Goal: Task Accomplishment & Management: Use online tool/utility

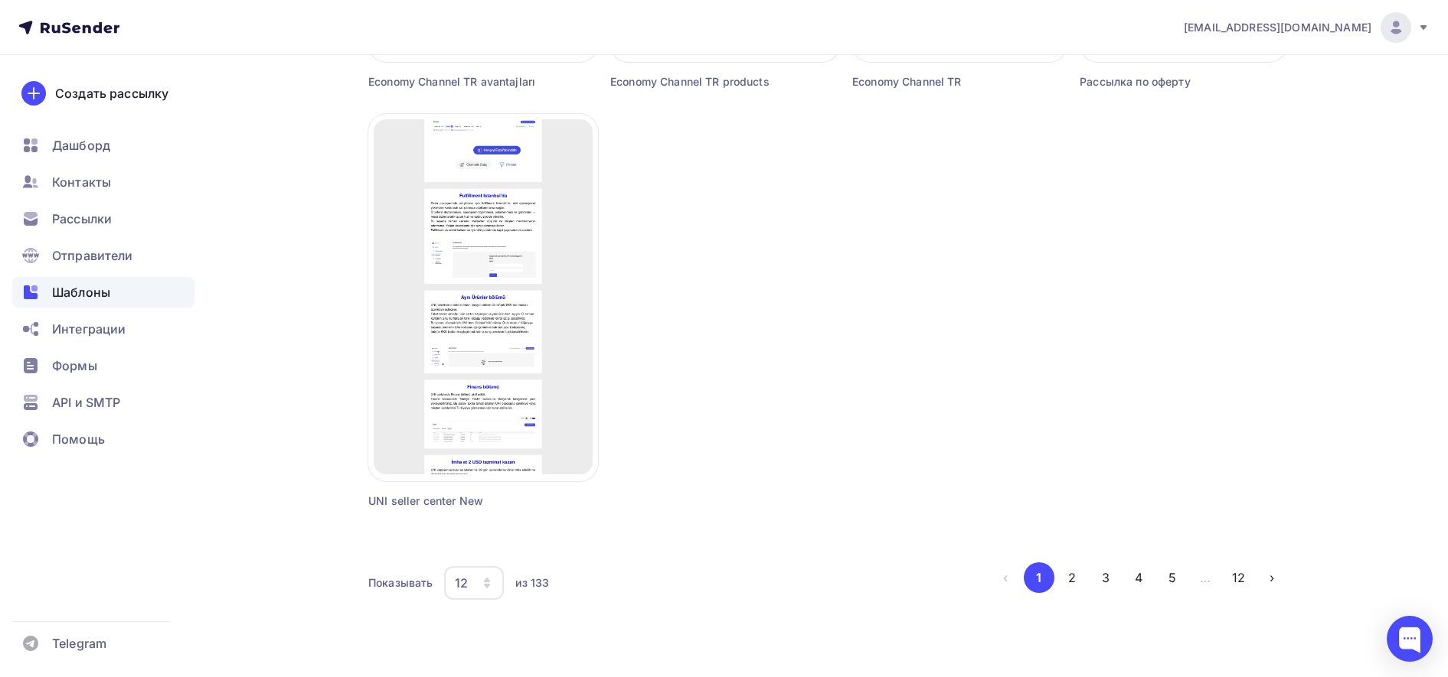
scroll to position [1343, 0]
click at [1070, 579] on button "2" at bounding box center [1071, 574] width 31 height 31
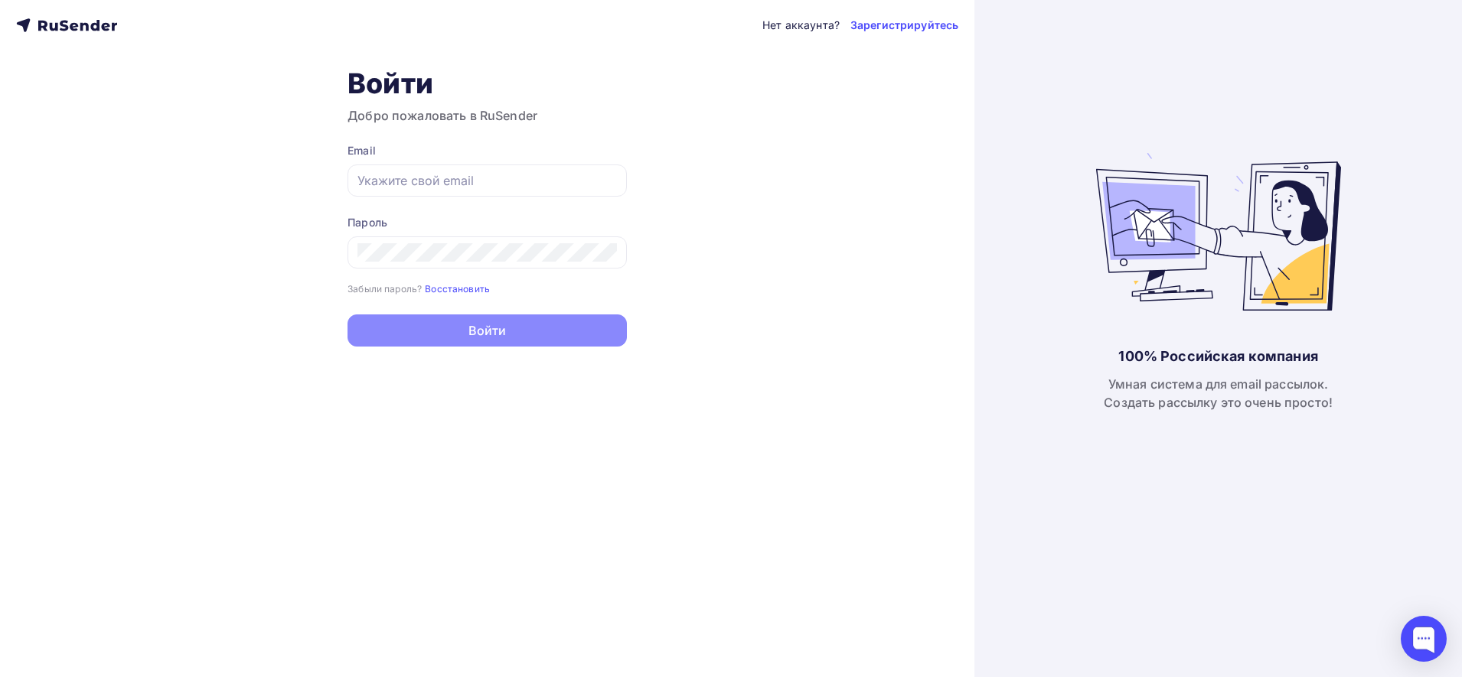
type input "olennikova@unitrade.su"
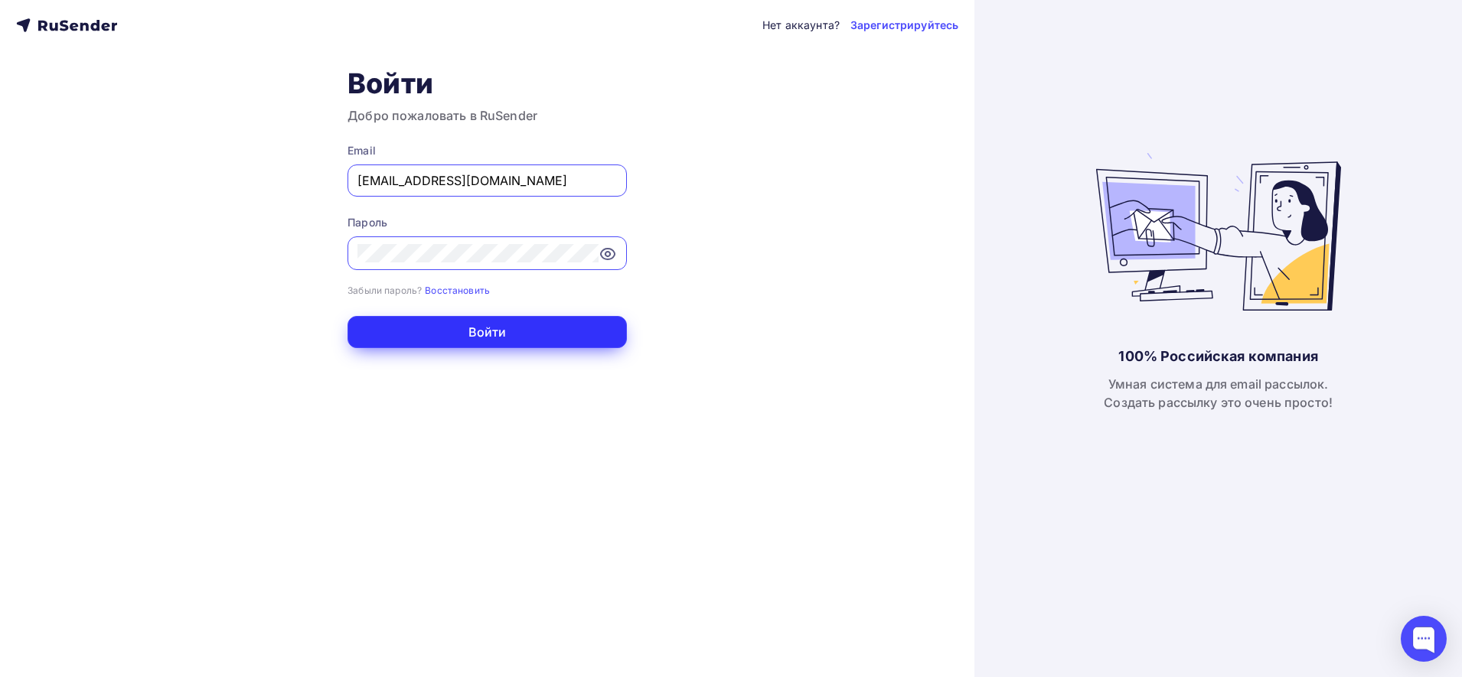
click at [531, 344] on button "Войти" at bounding box center [487, 332] width 279 height 32
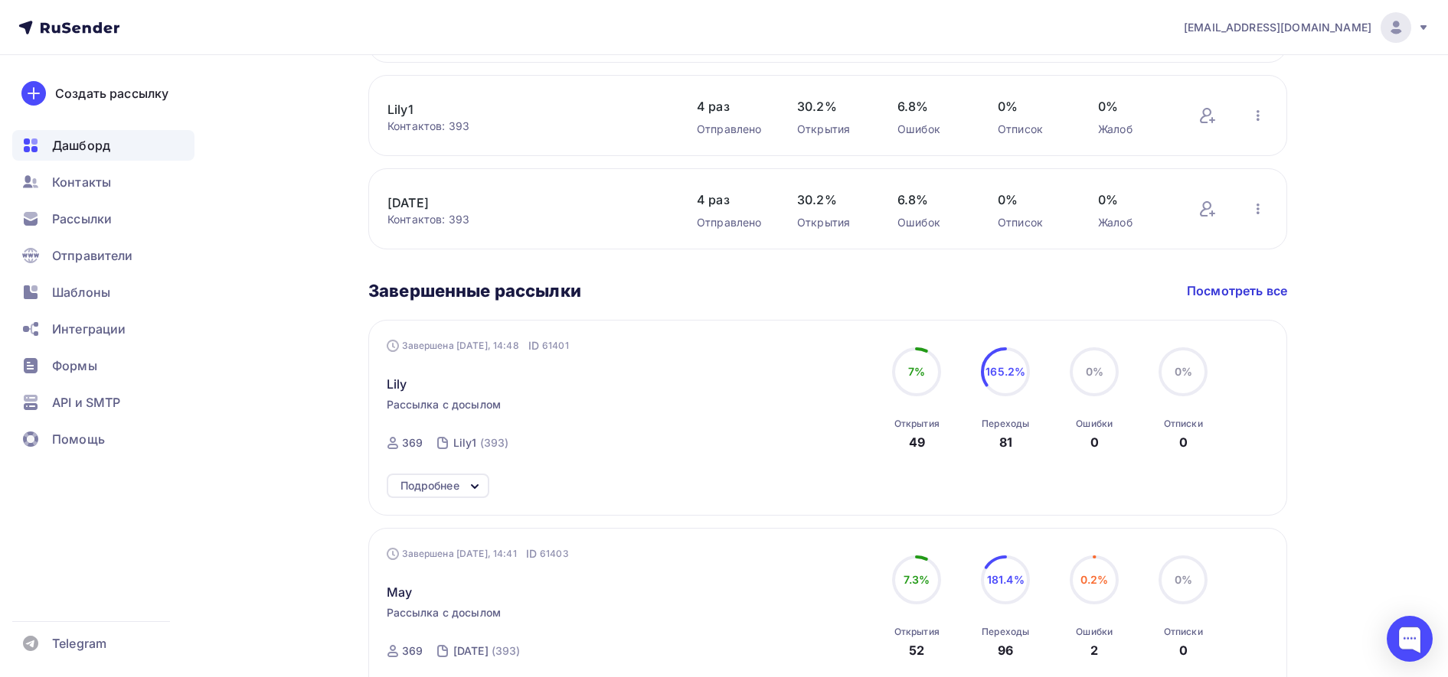
scroll to position [669, 0]
click at [96, 217] on span "Рассылки" at bounding box center [82, 219] width 60 height 18
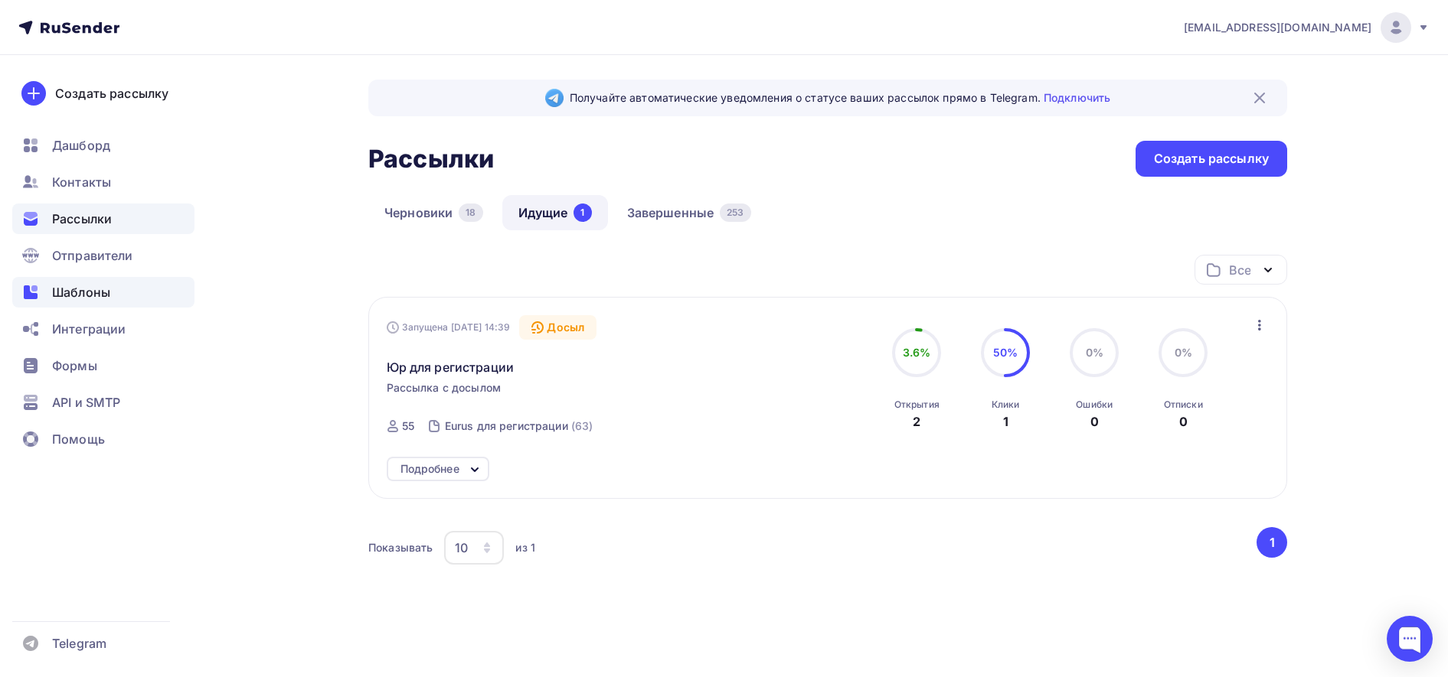
click at [98, 288] on span "Шаблоны" at bounding box center [81, 292] width 58 height 18
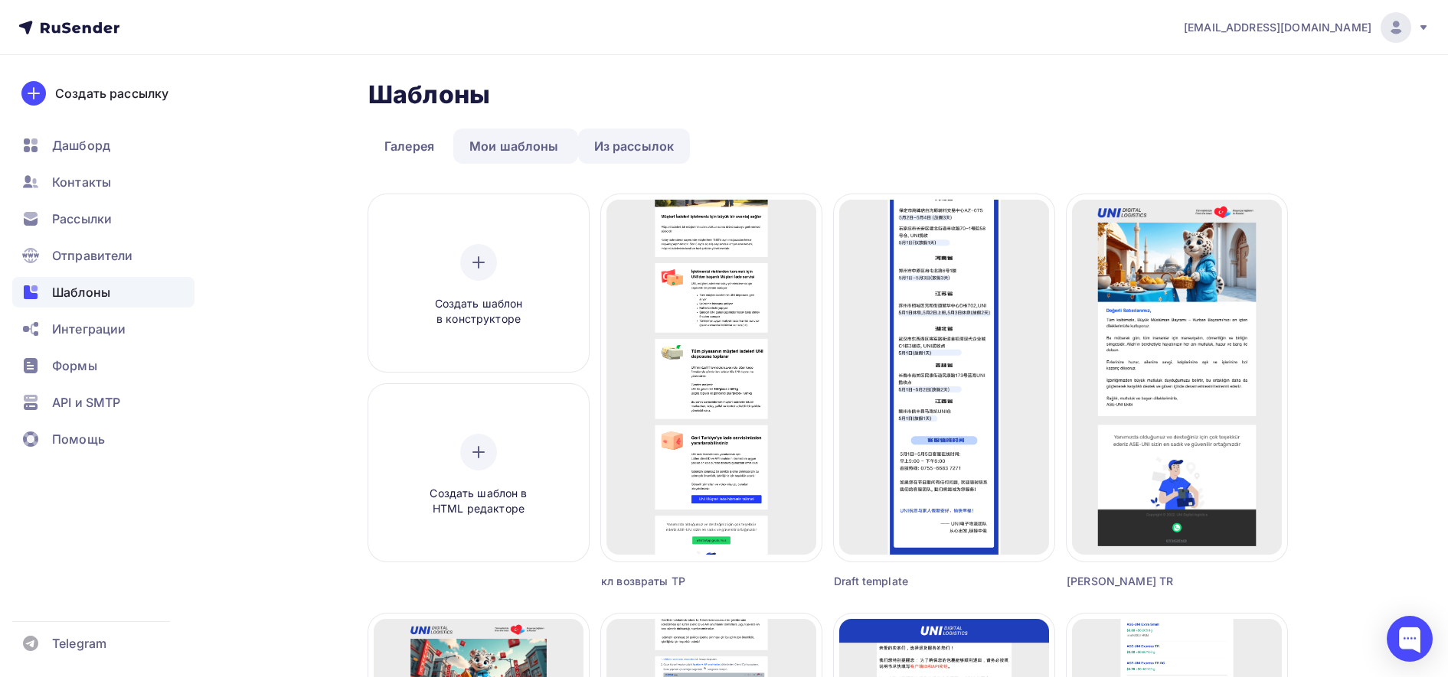
click at [651, 158] on link "Из рассылок" at bounding box center [634, 146] width 113 height 35
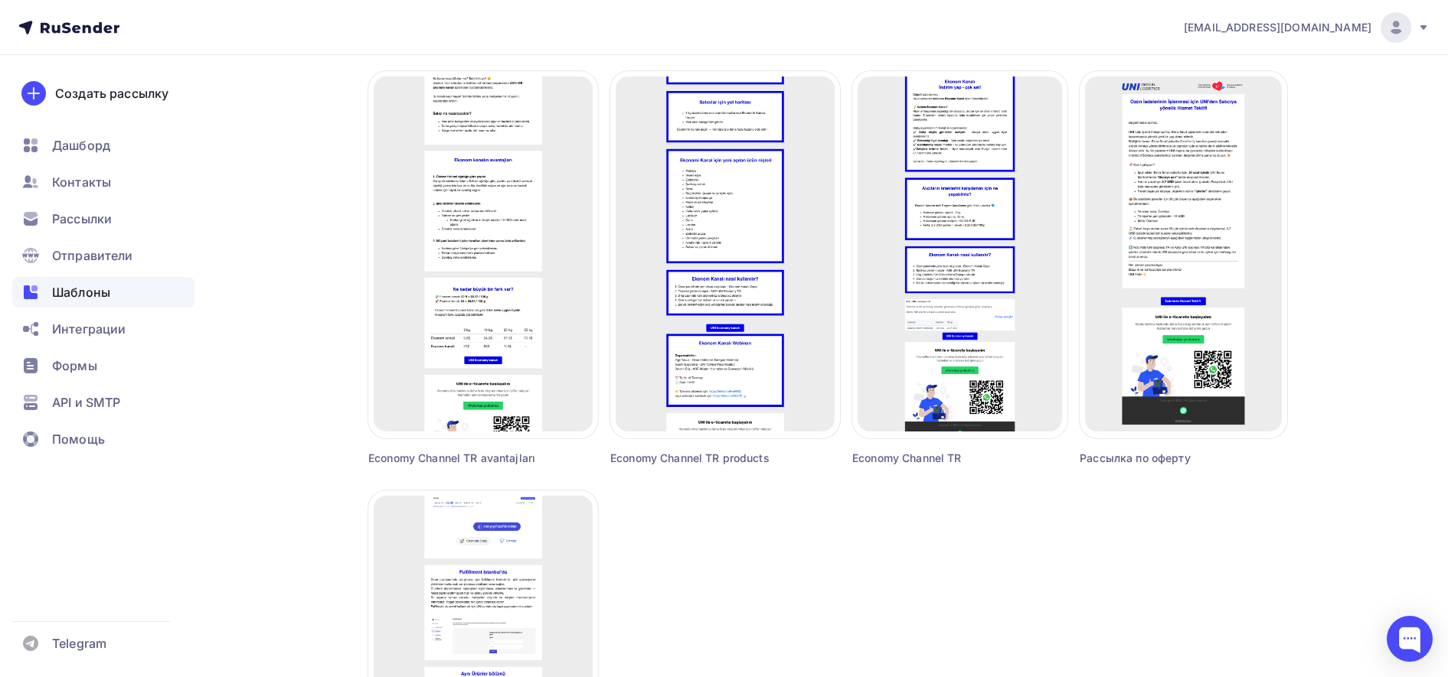
scroll to position [965, 0]
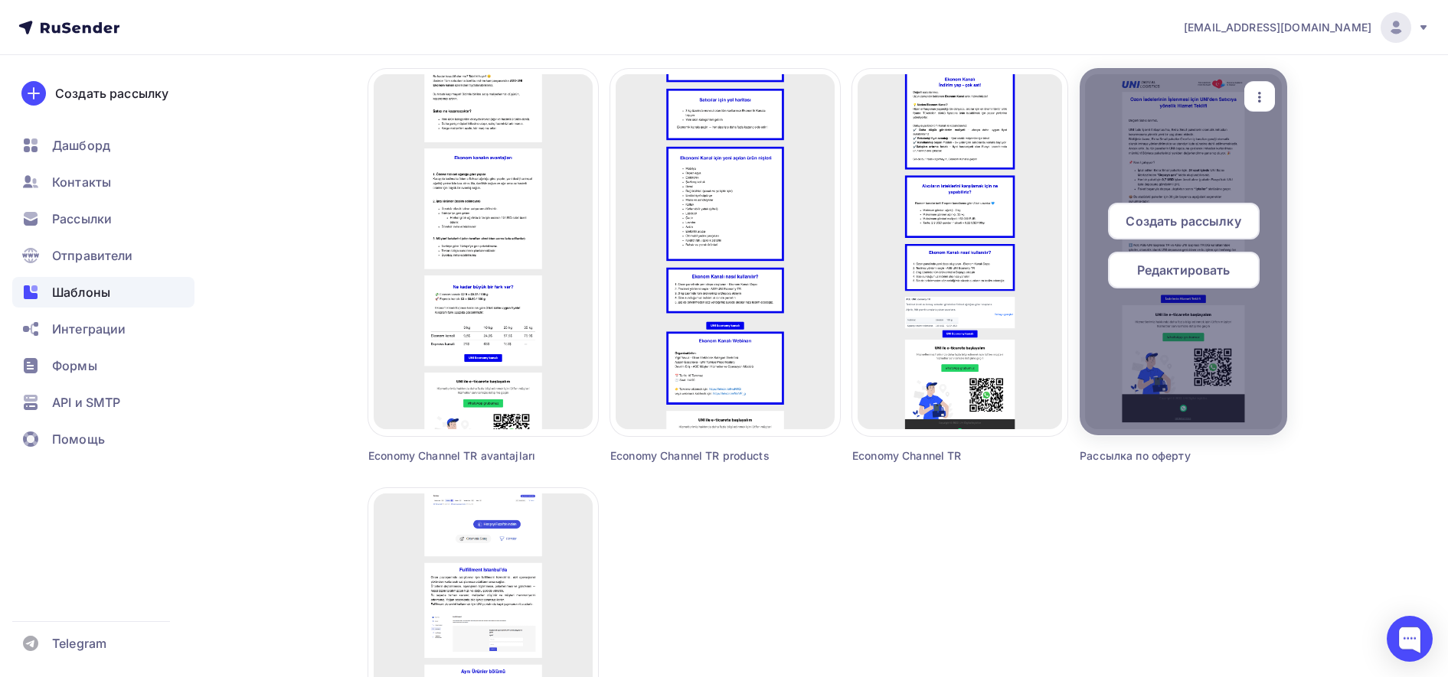
click at [1192, 266] on span "Редактировать" at bounding box center [1183, 270] width 93 height 18
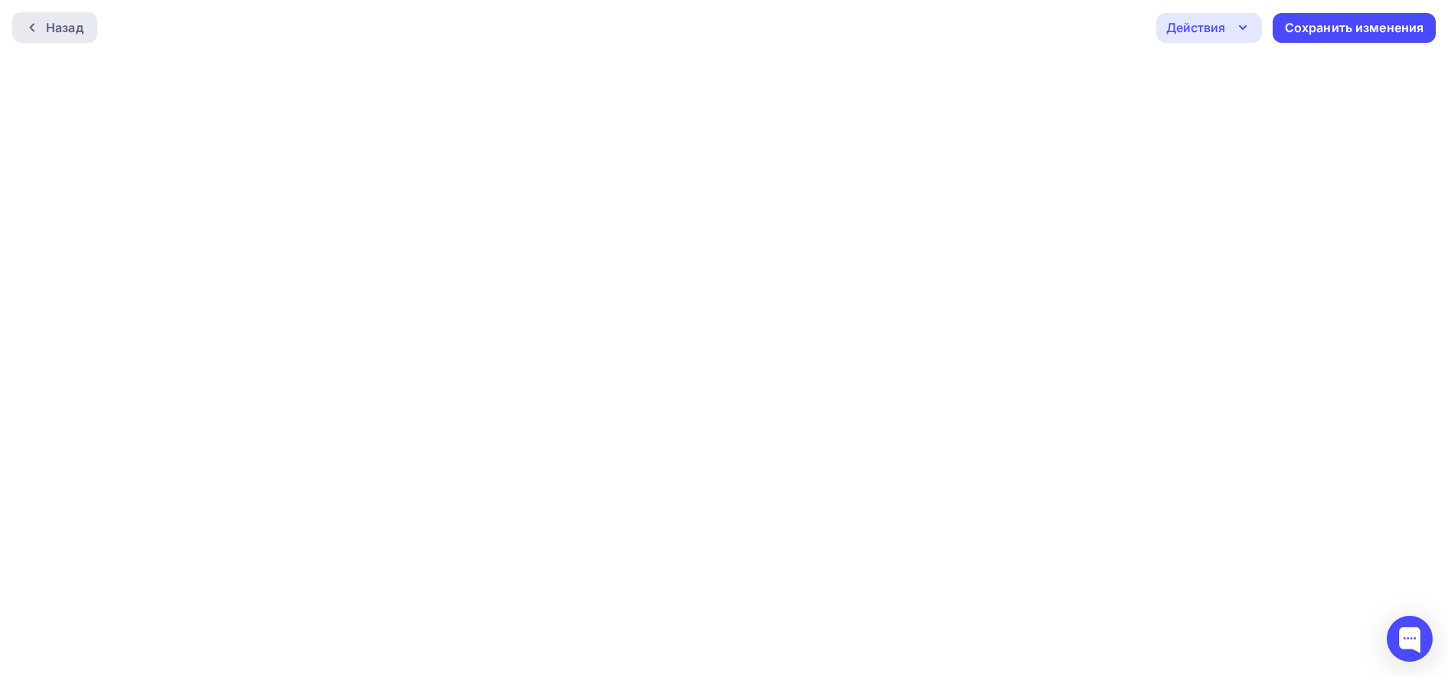
click at [37, 22] on icon at bounding box center [32, 27] width 12 height 12
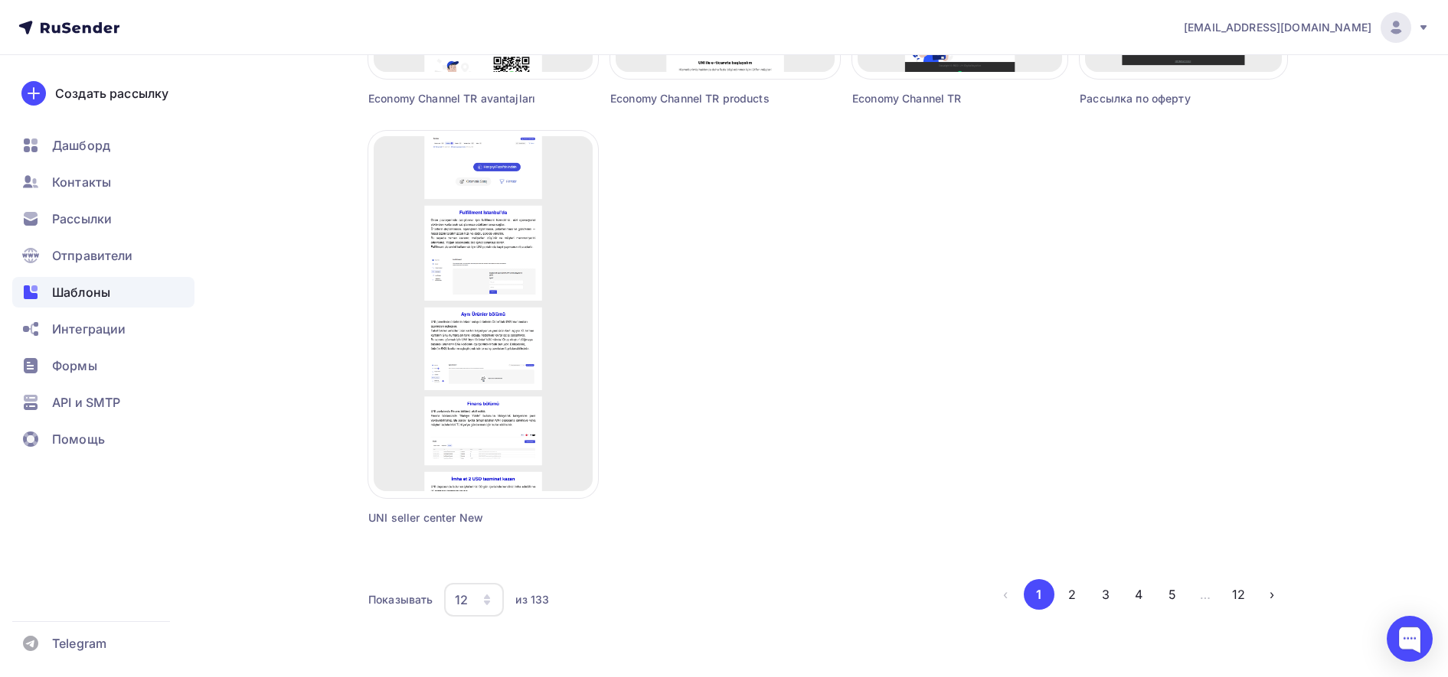
scroll to position [1343, 0]
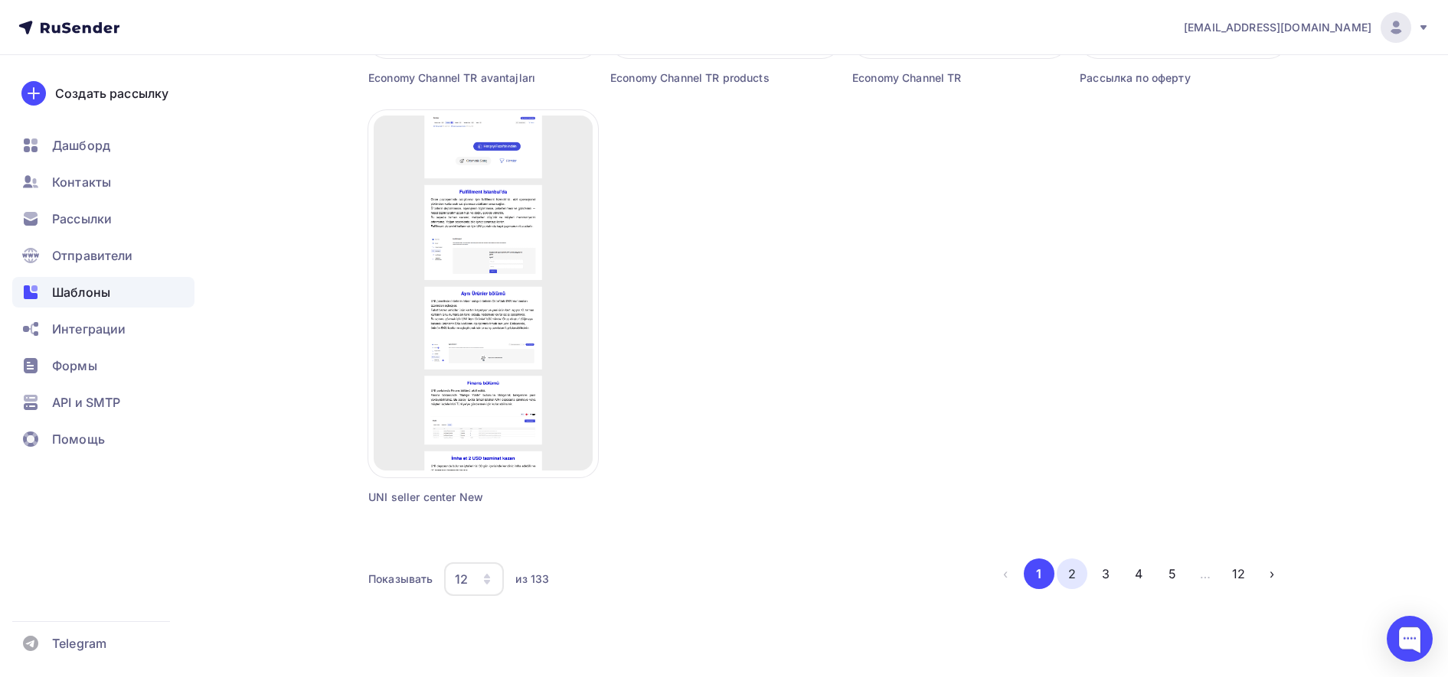
click at [1069, 579] on button "2" at bounding box center [1071, 574] width 31 height 31
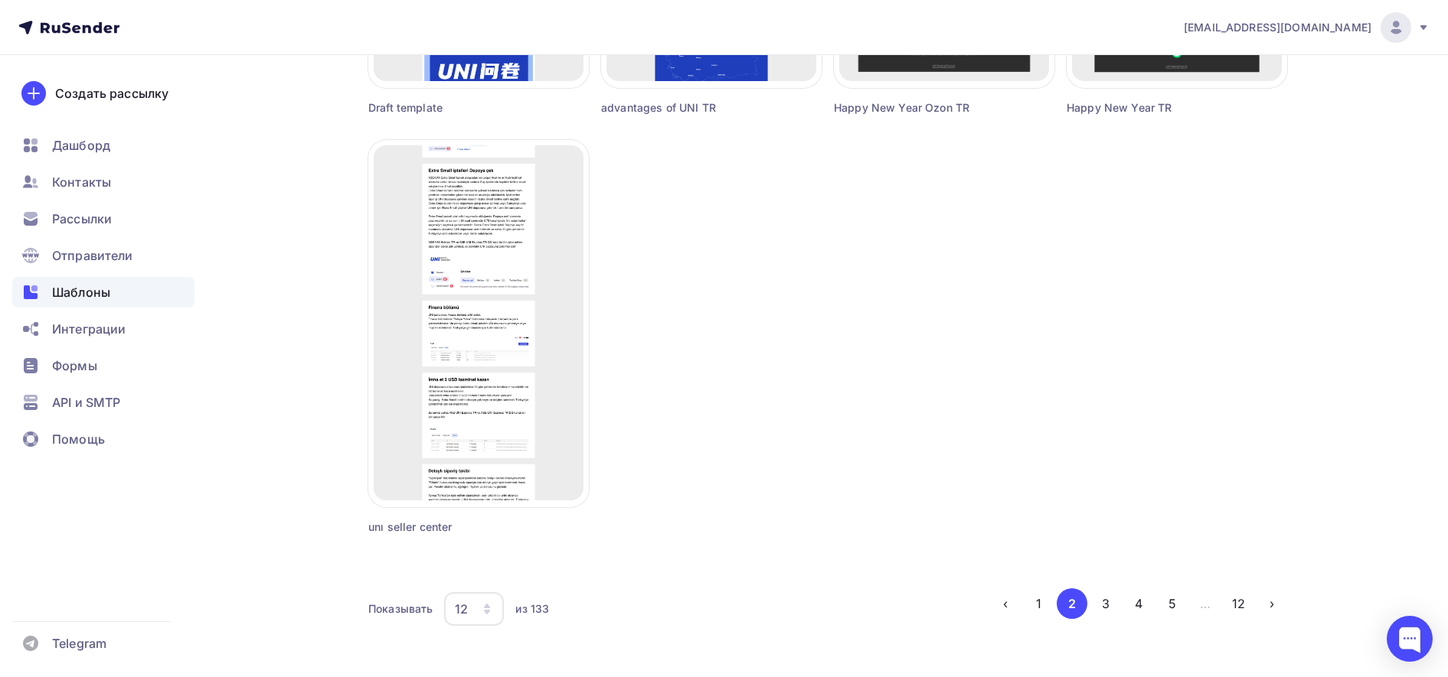
scroll to position [1315, 0]
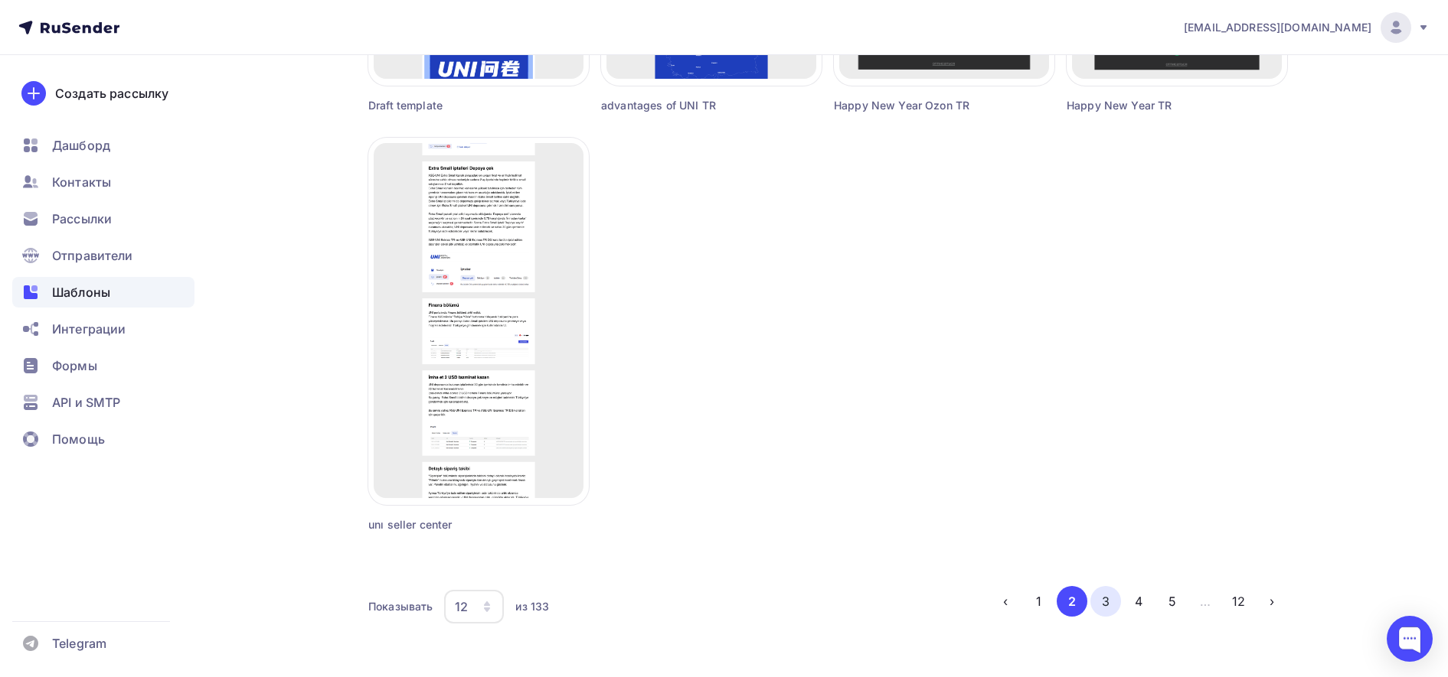
click at [1114, 594] on button "3" at bounding box center [1105, 601] width 31 height 31
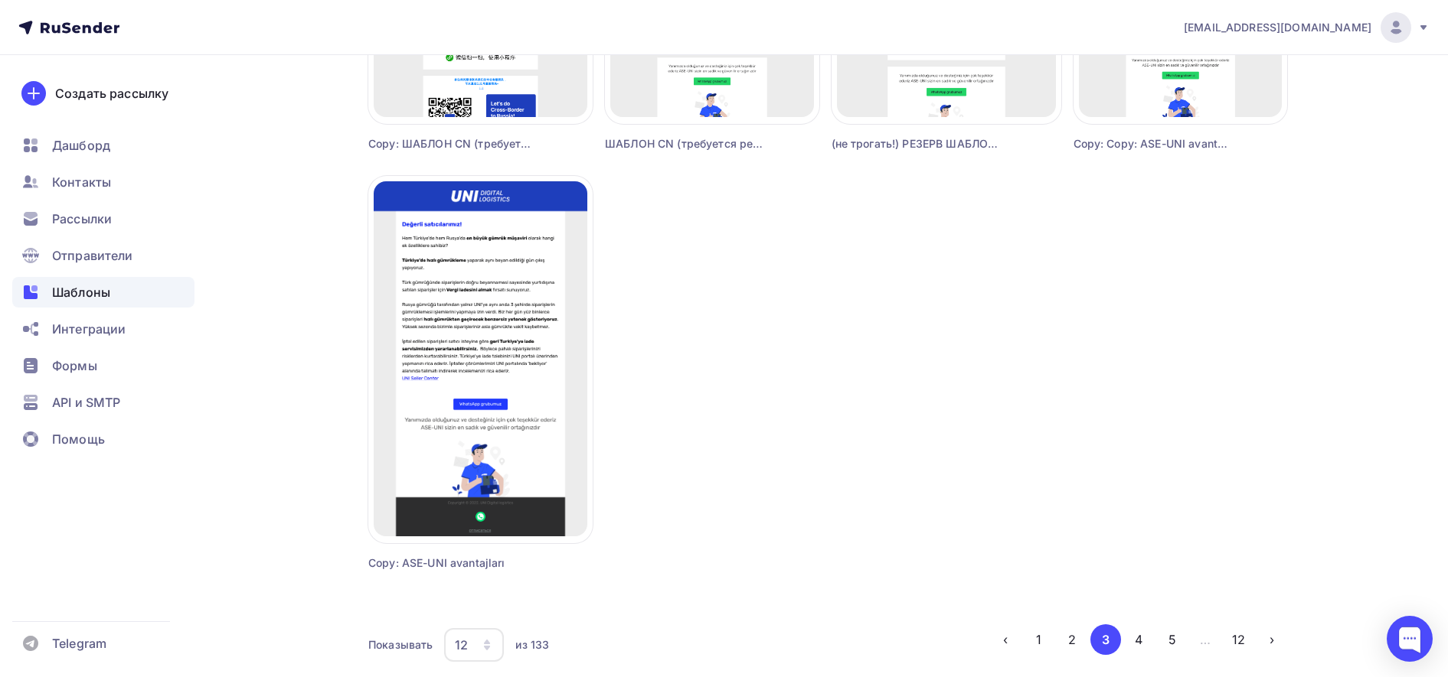
scroll to position [1343, 0]
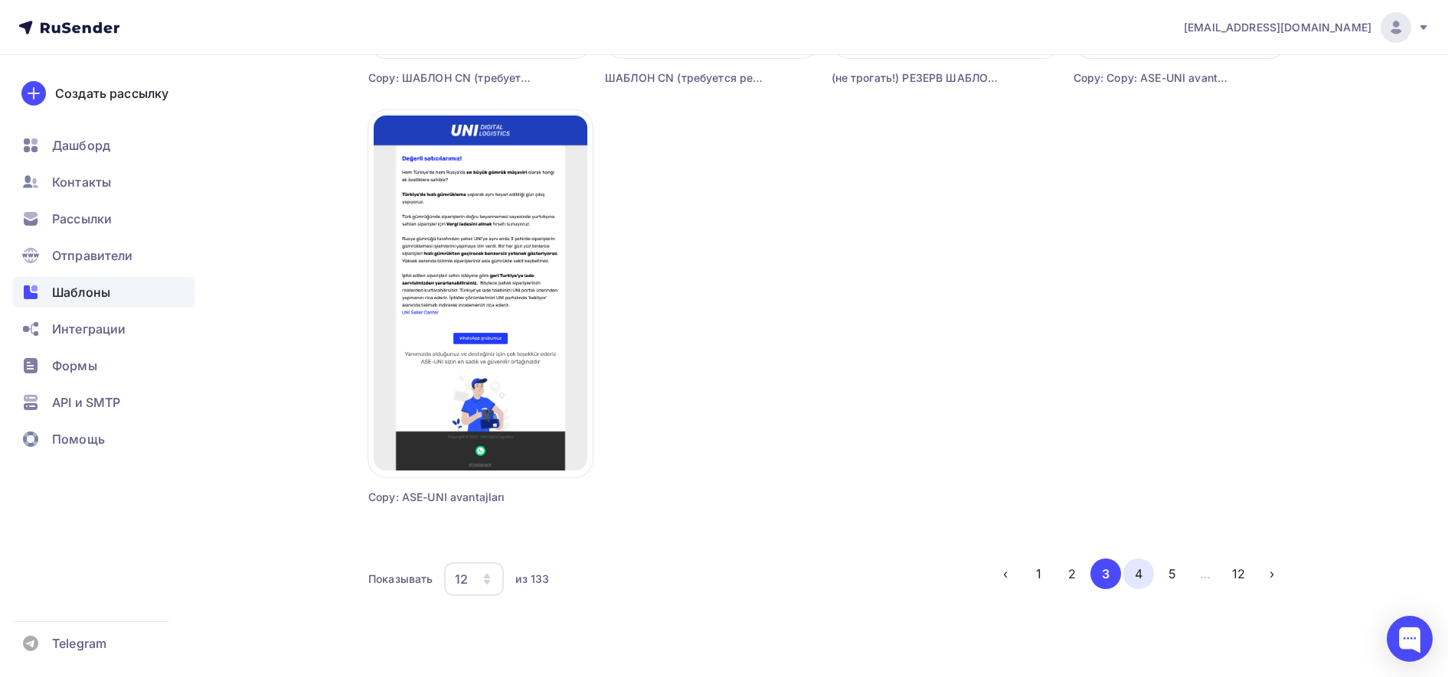
click at [1127, 579] on button "4" at bounding box center [1138, 574] width 31 height 31
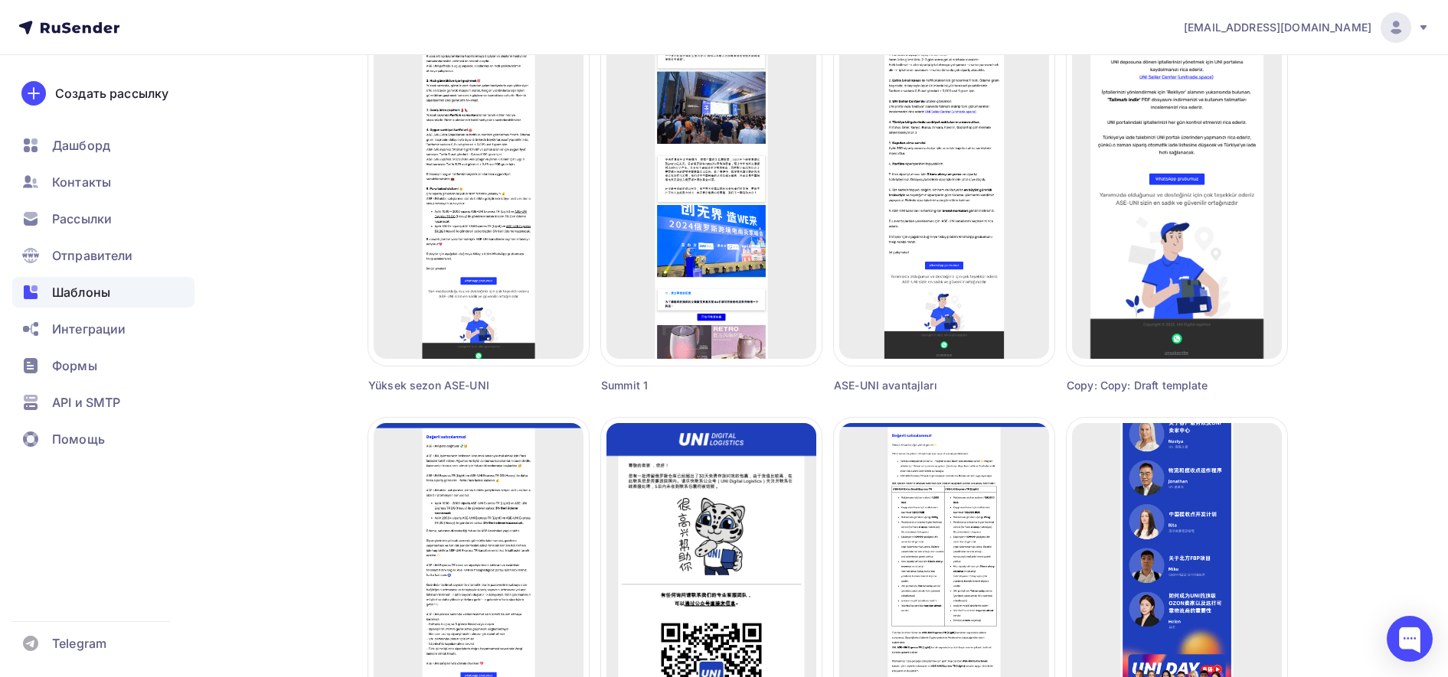
scroll to position [612, 0]
